Goal: Find specific page/section: Find specific page/section

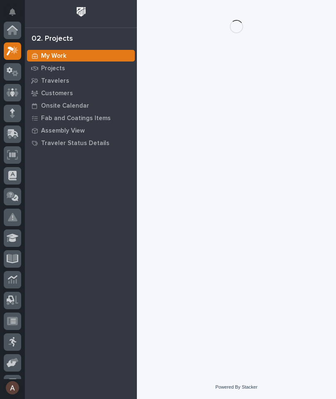
scroll to position [21, 0]
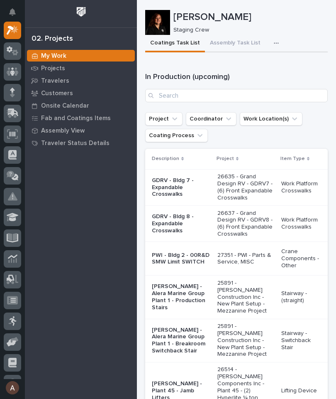
click at [54, 81] on p "Travelers" at bounding box center [55, 80] width 28 height 7
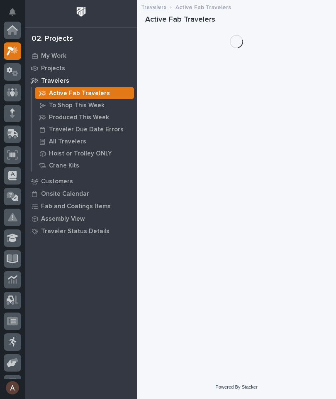
scroll to position [21, 0]
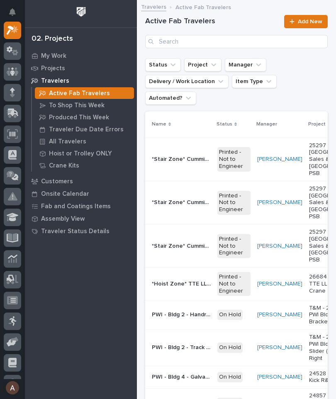
click at [69, 142] on p "All Travelers" at bounding box center [67, 141] width 37 height 7
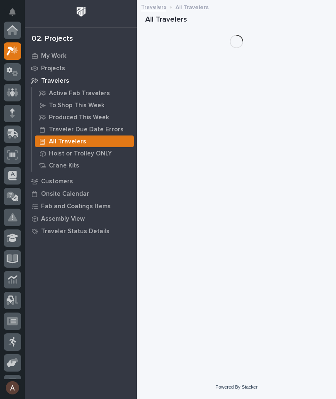
scroll to position [21, 0]
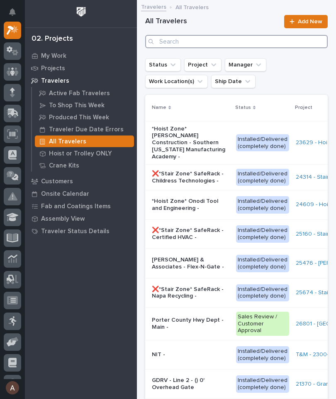
click at [220, 42] on input "Search" at bounding box center [236, 41] width 183 height 13
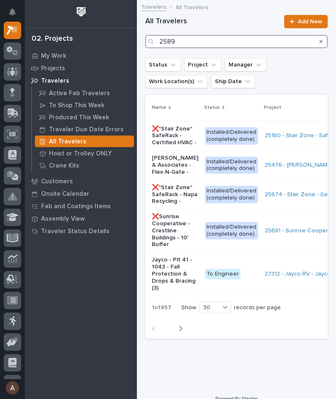
type input "25891"
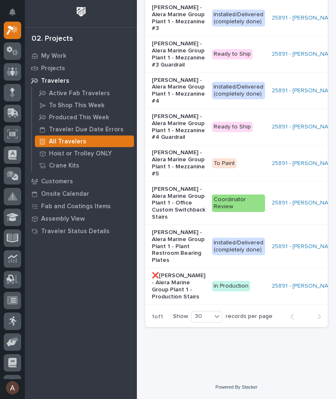
click at [160, 161] on p "[PERSON_NAME] - Alera Marine Group Plant 1 - Mezzanine #5" at bounding box center [179, 163] width 54 height 28
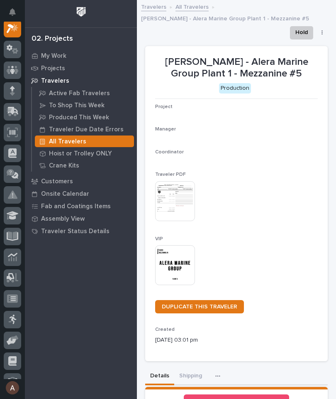
scroll to position [21, 0]
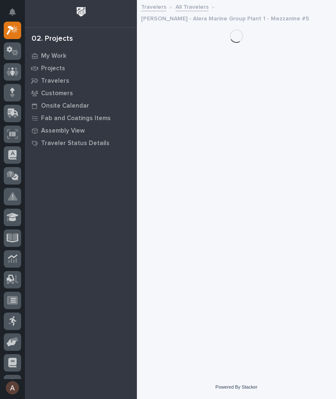
scroll to position [21, 0]
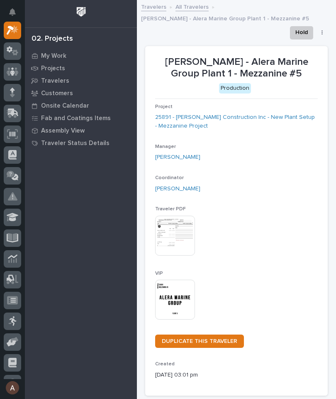
click at [172, 301] on img at bounding box center [175, 299] width 40 height 40
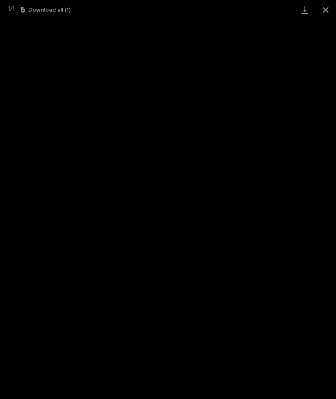
click at [307, 14] on link "Download" at bounding box center [305, 10] width 21 height 20
click at [332, 11] on button "Close gallery" at bounding box center [326, 10] width 21 height 20
